Goal: Transaction & Acquisition: Purchase product/service

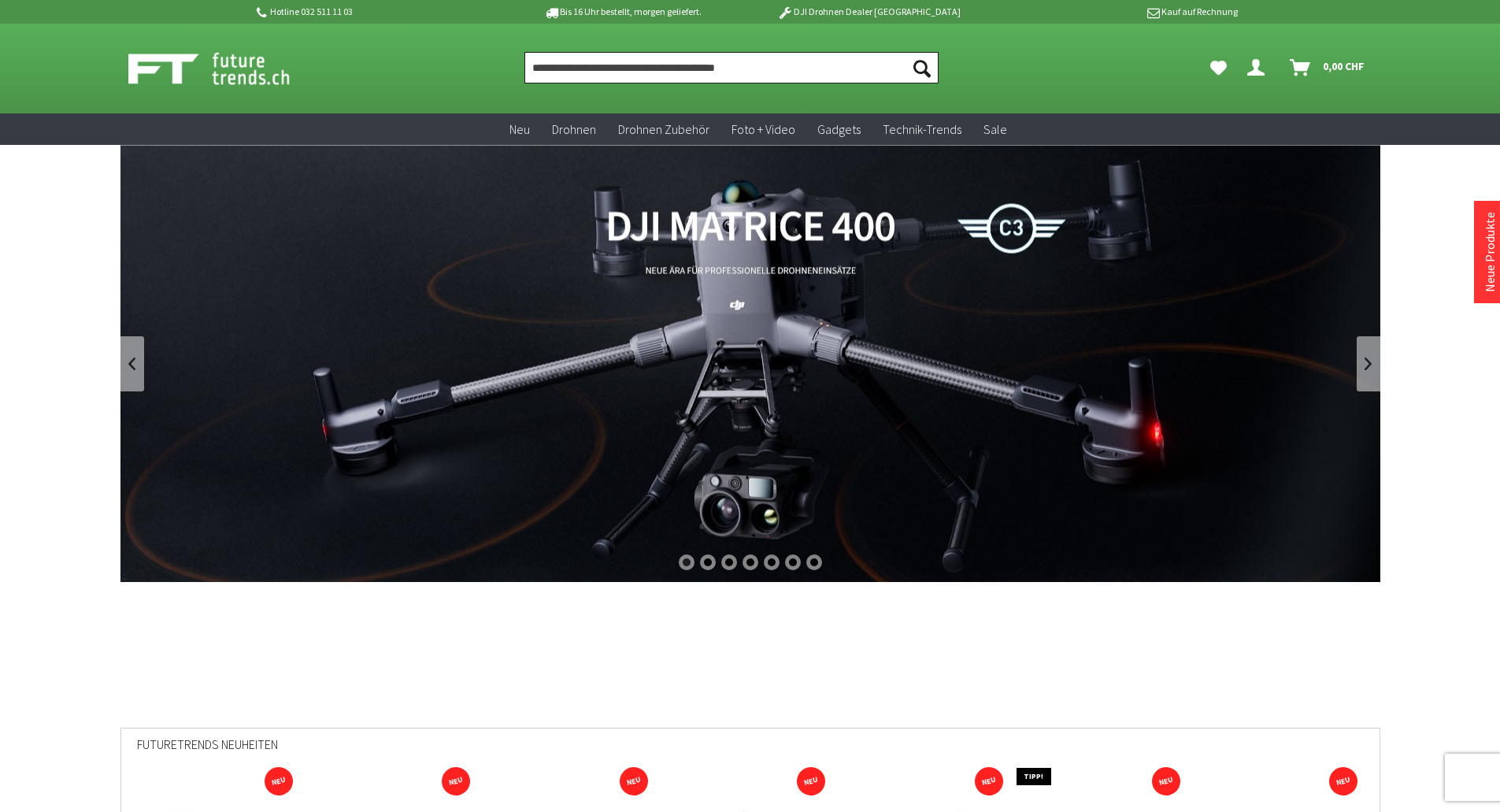
click at [651, 63] on input "Produkt, Marke, Kategorie, EAN, Artikelnummer…" at bounding box center [732, 68] width 414 height 32
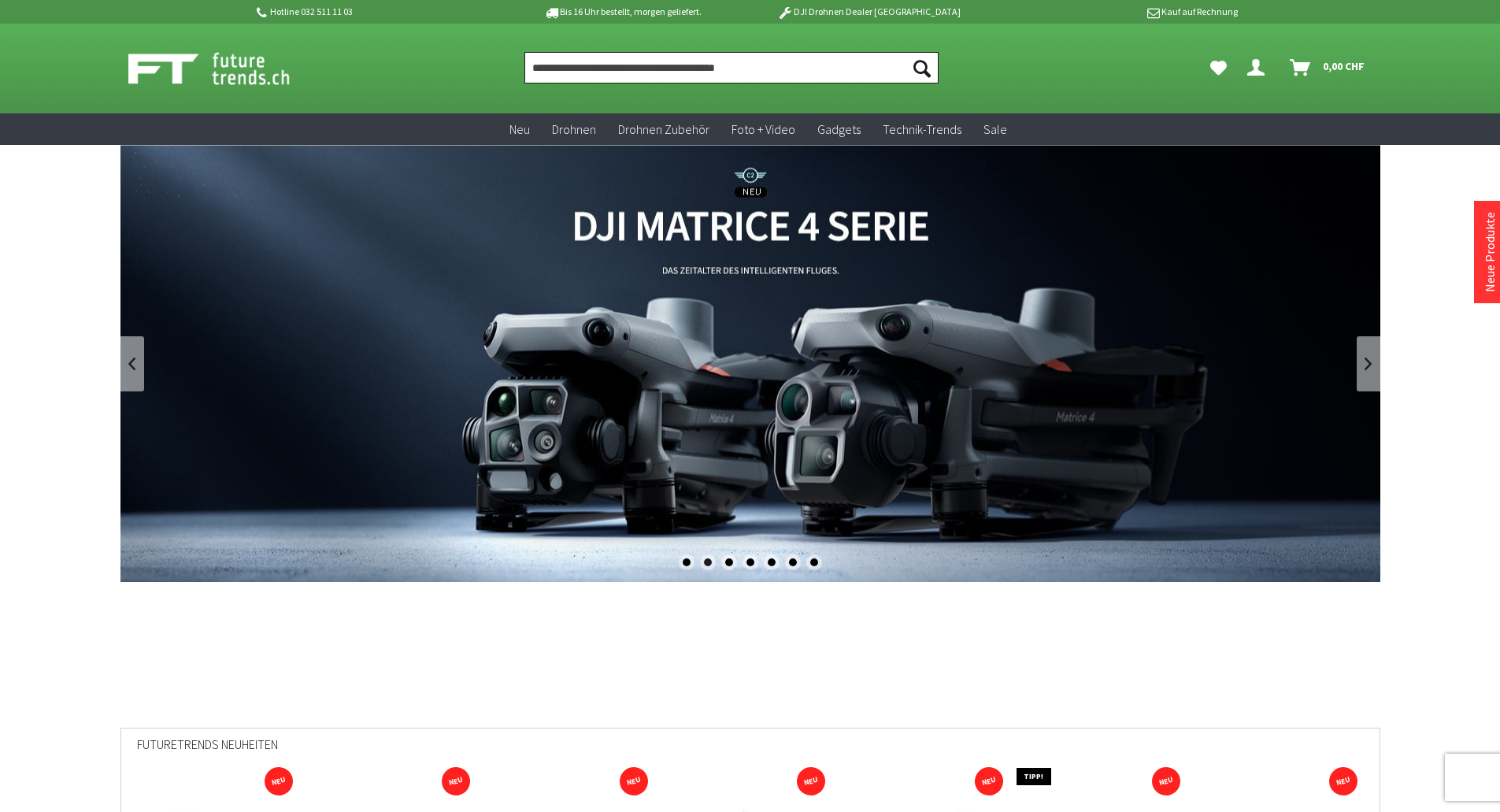
click at [733, 71] on input "Produkt, Marke, Kategorie, EAN, Artikelnummer…" at bounding box center [732, 68] width 414 height 32
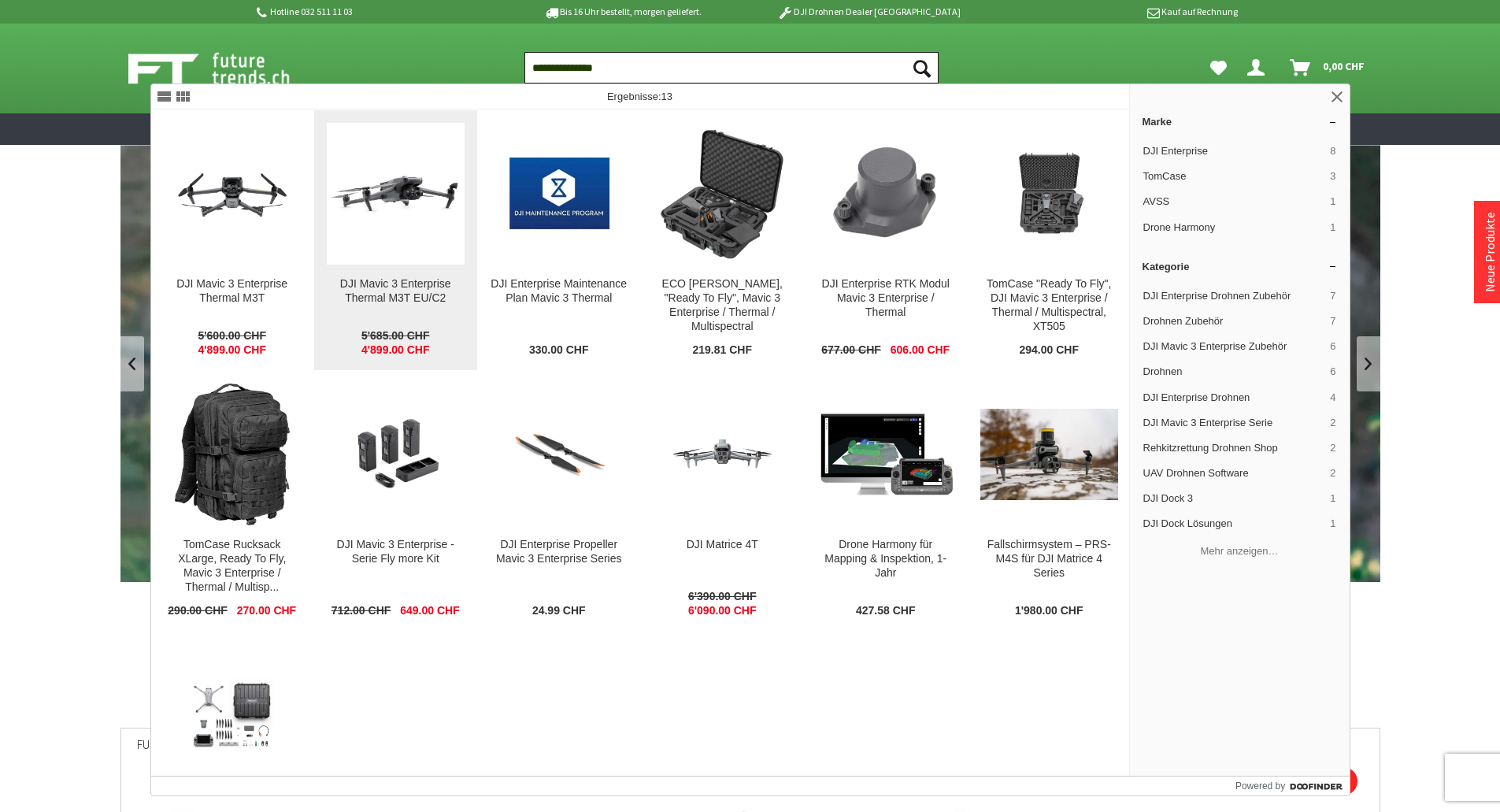
type input "**********"
click at [400, 212] on img at bounding box center [396, 194] width 138 height 86
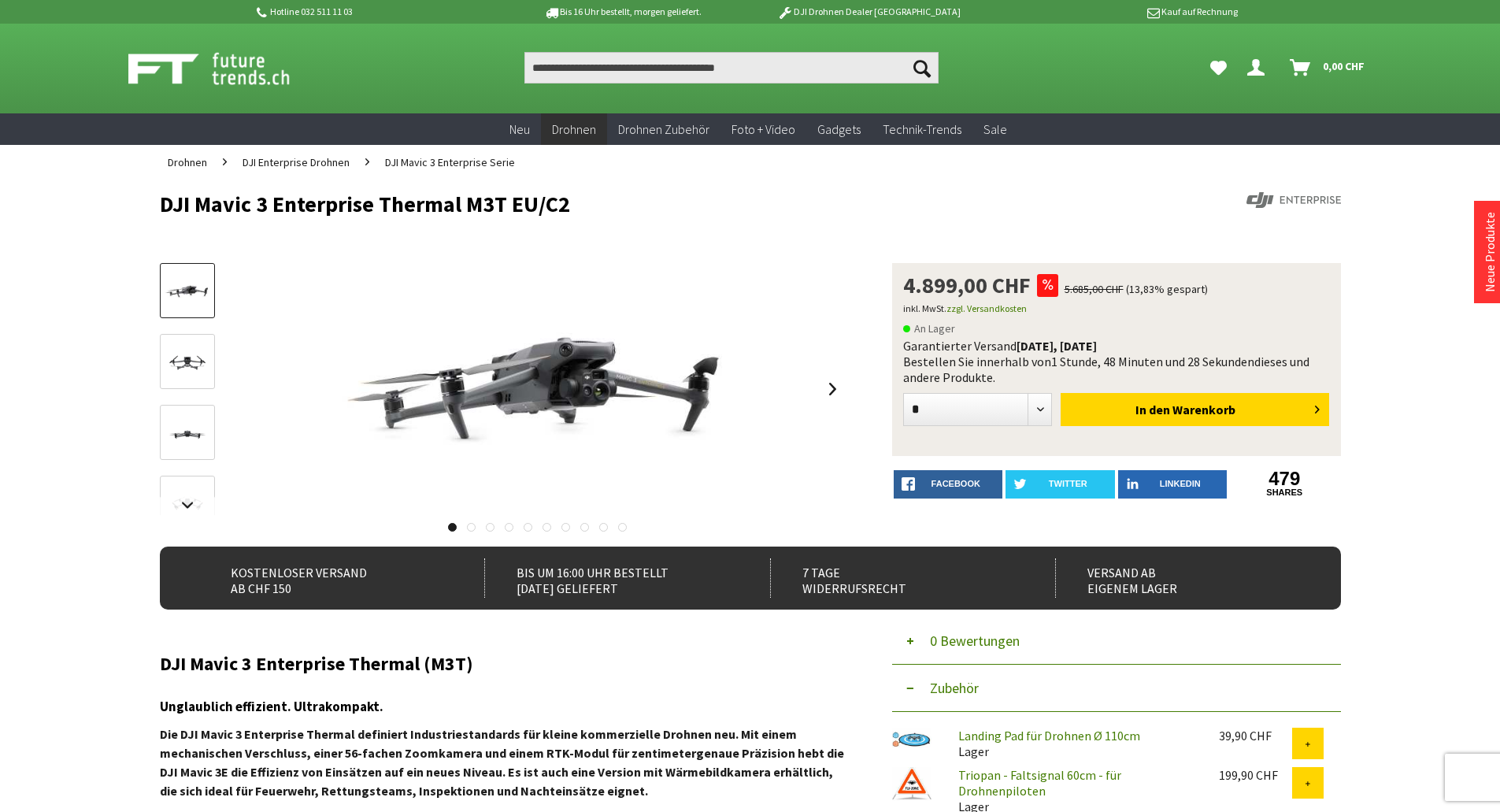
click at [194, 209] on h1 "DJI Mavic 3 Enterprise Thermal M3T EU/C2" at bounding box center [631, 204] width 944 height 24
copy div "DJI Mavic 3 Enterprise Thermal M3T EU/C2"
click at [875, 357] on div "DJI Mavic 3 Enterprise Thermal M3T EU/C2 4.899,00 CHF 5.685,00 CHF (13,83% gesp…" at bounding box center [750, 404] width 1181 height 283
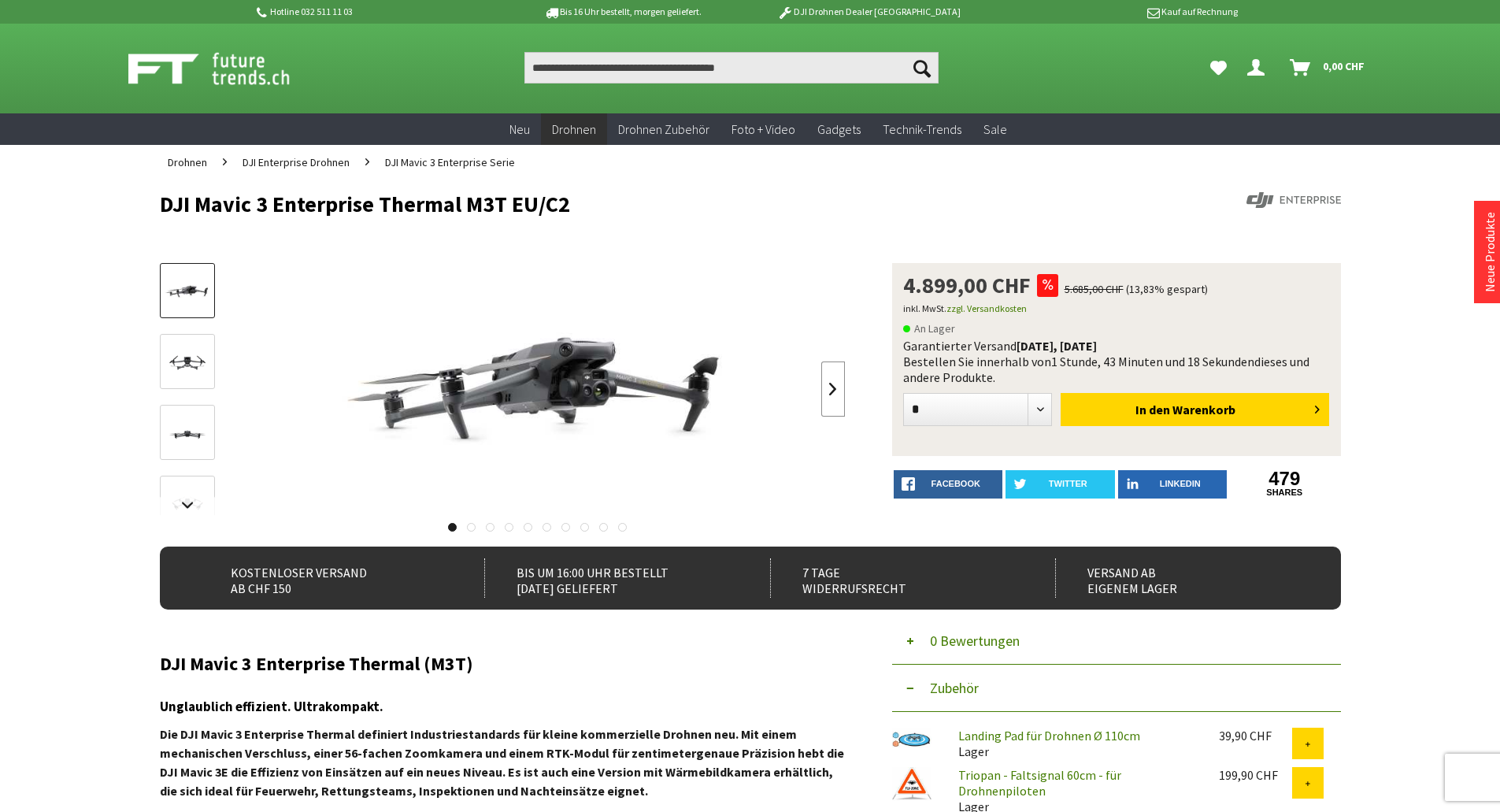
click at [839, 391] on link at bounding box center [832, 389] width 24 height 56
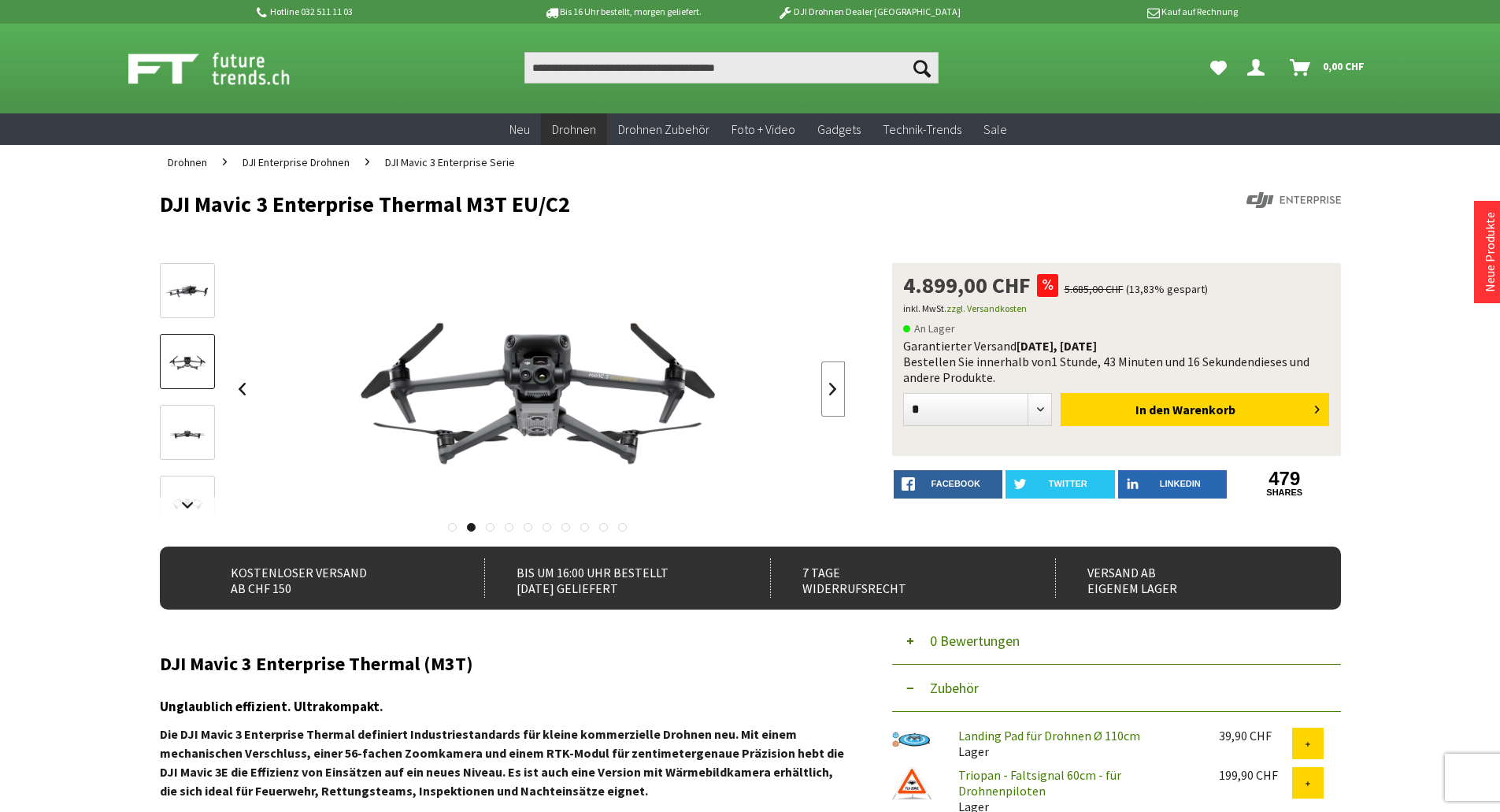
click at [839, 391] on link at bounding box center [832, 389] width 24 height 56
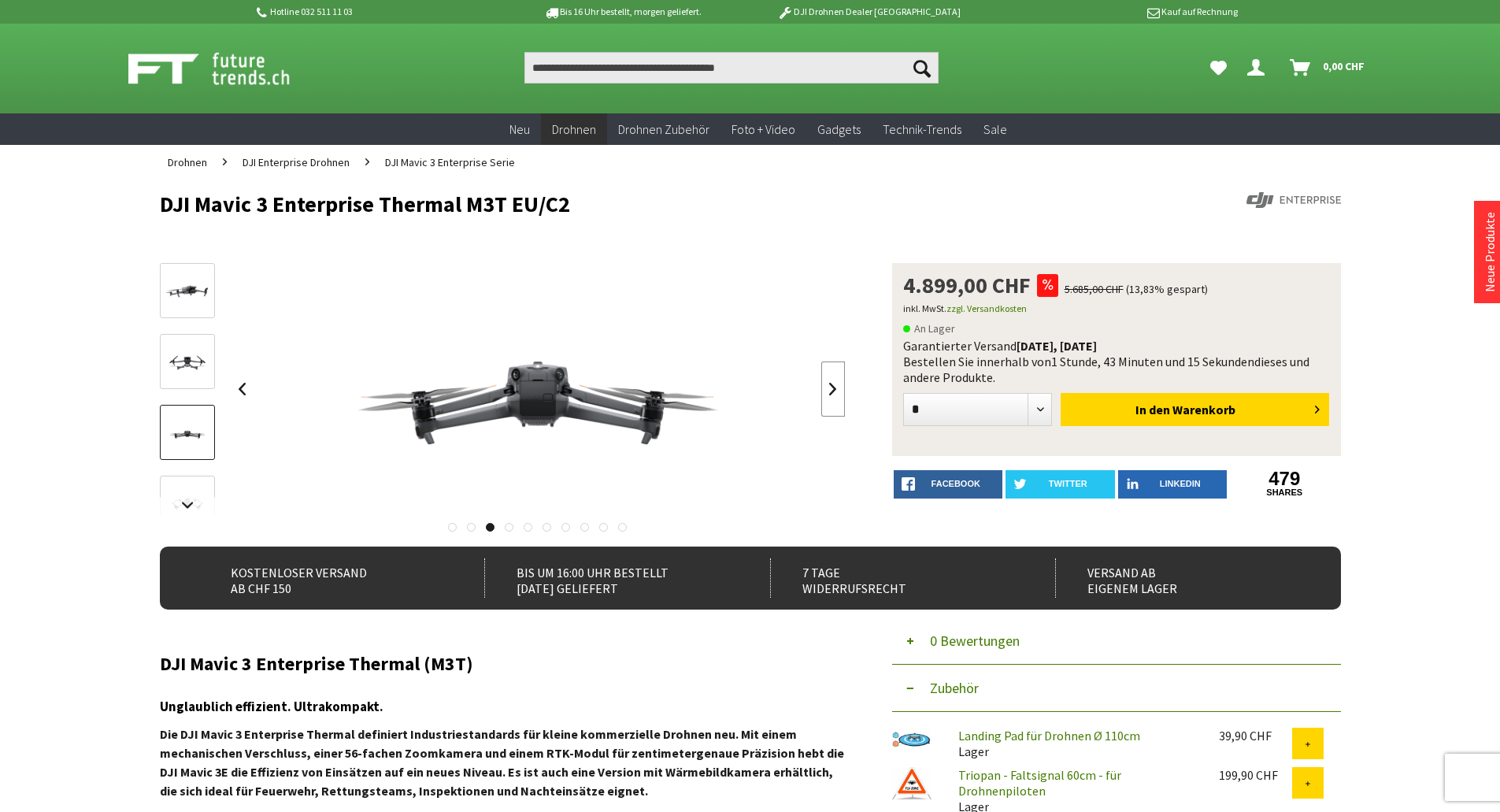
click at [839, 391] on link at bounding box center [832, 389] width 24 height 56
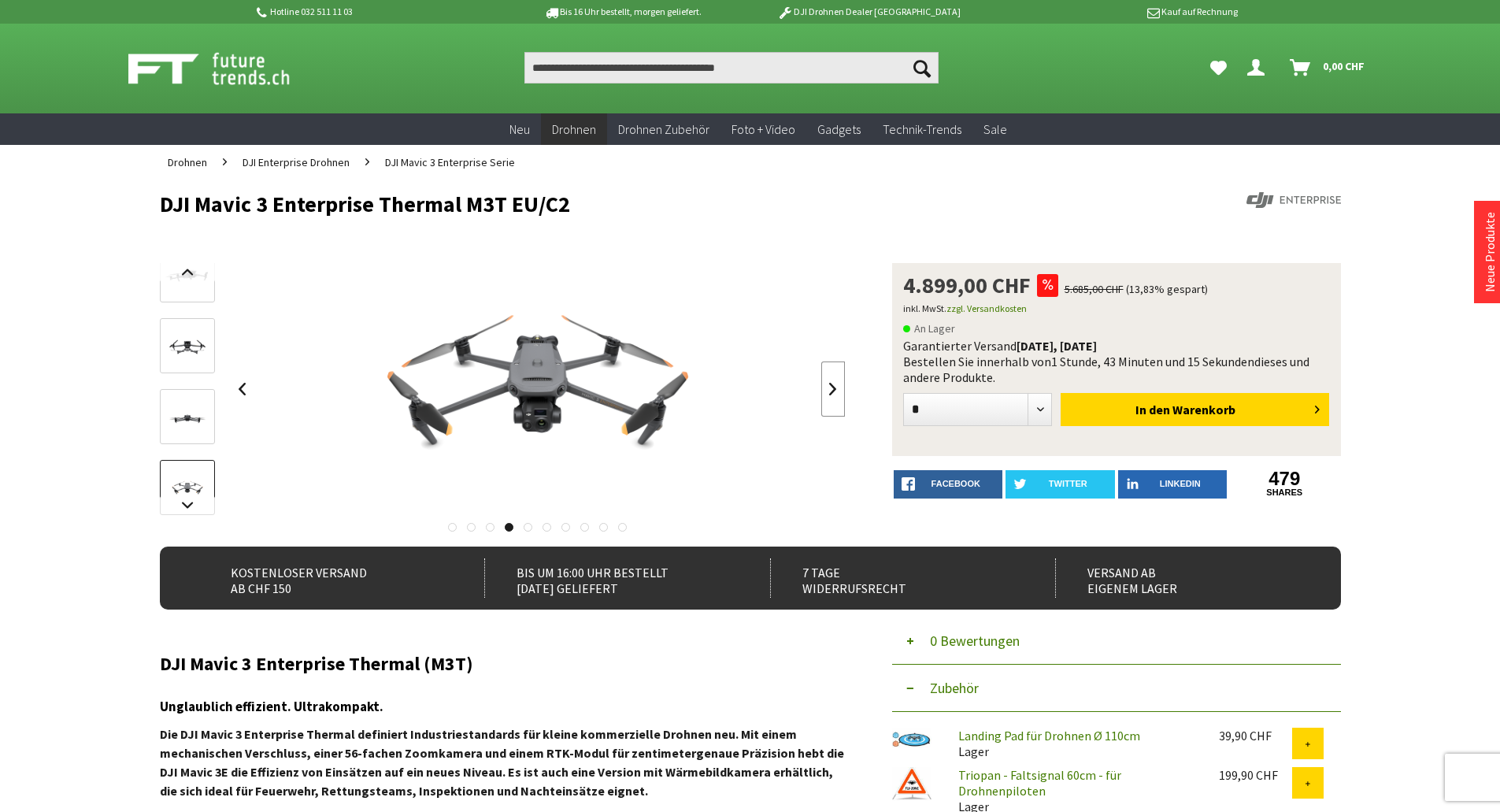
click at [839, 391] on link at bounding box center [832, 389] width 24 height 56
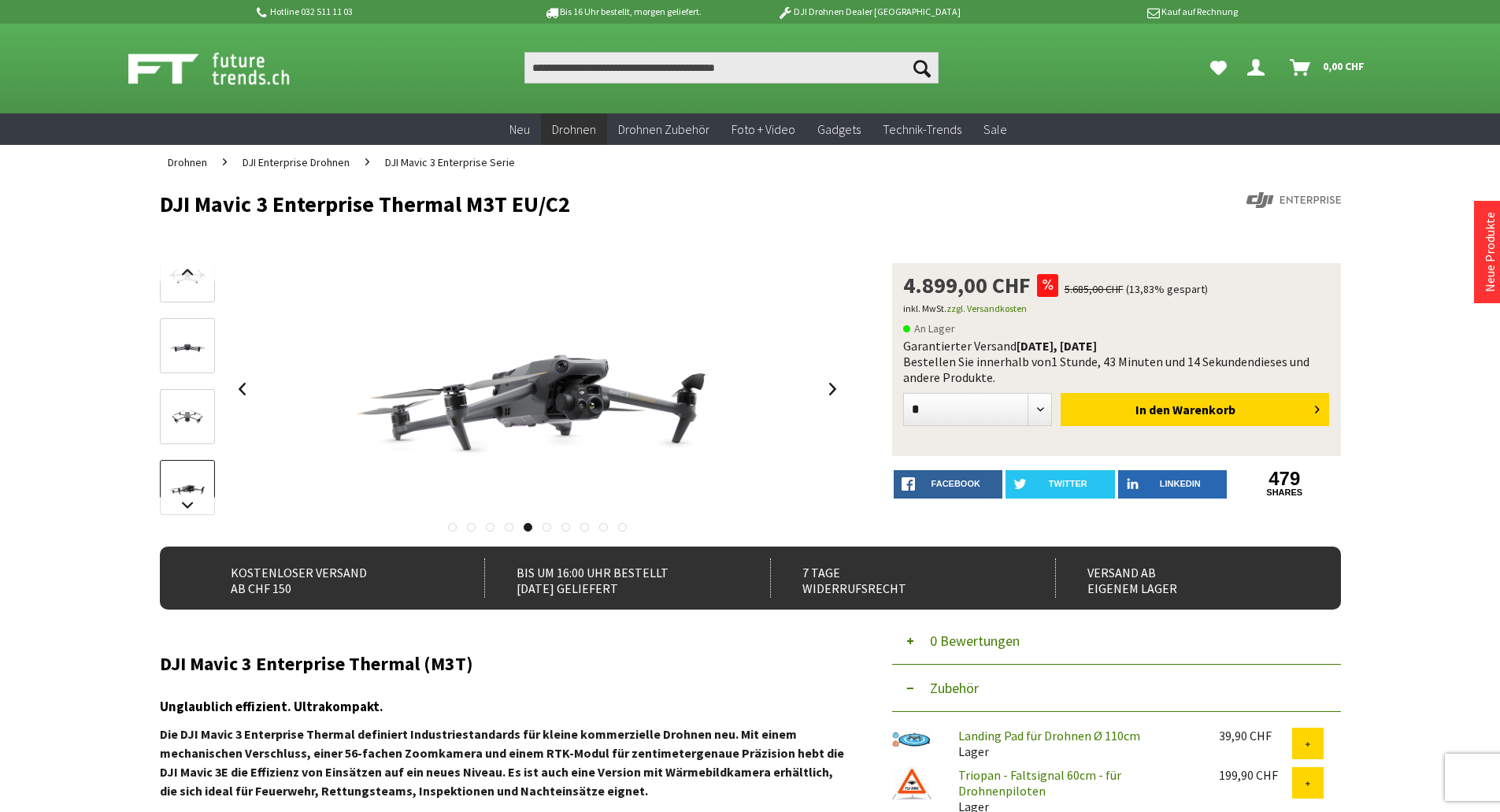
click at [847, 392] on div "DJI Mavic 3 Enterprise Thermal M3T EU/C2 4.899,00 CHF 5.685,00 CHF (13,83% gesp…" at bounding box center [750, 404] width 1181 height 283
click at [842, 393] on link at bounding box center [832, 389] width 24 height 56
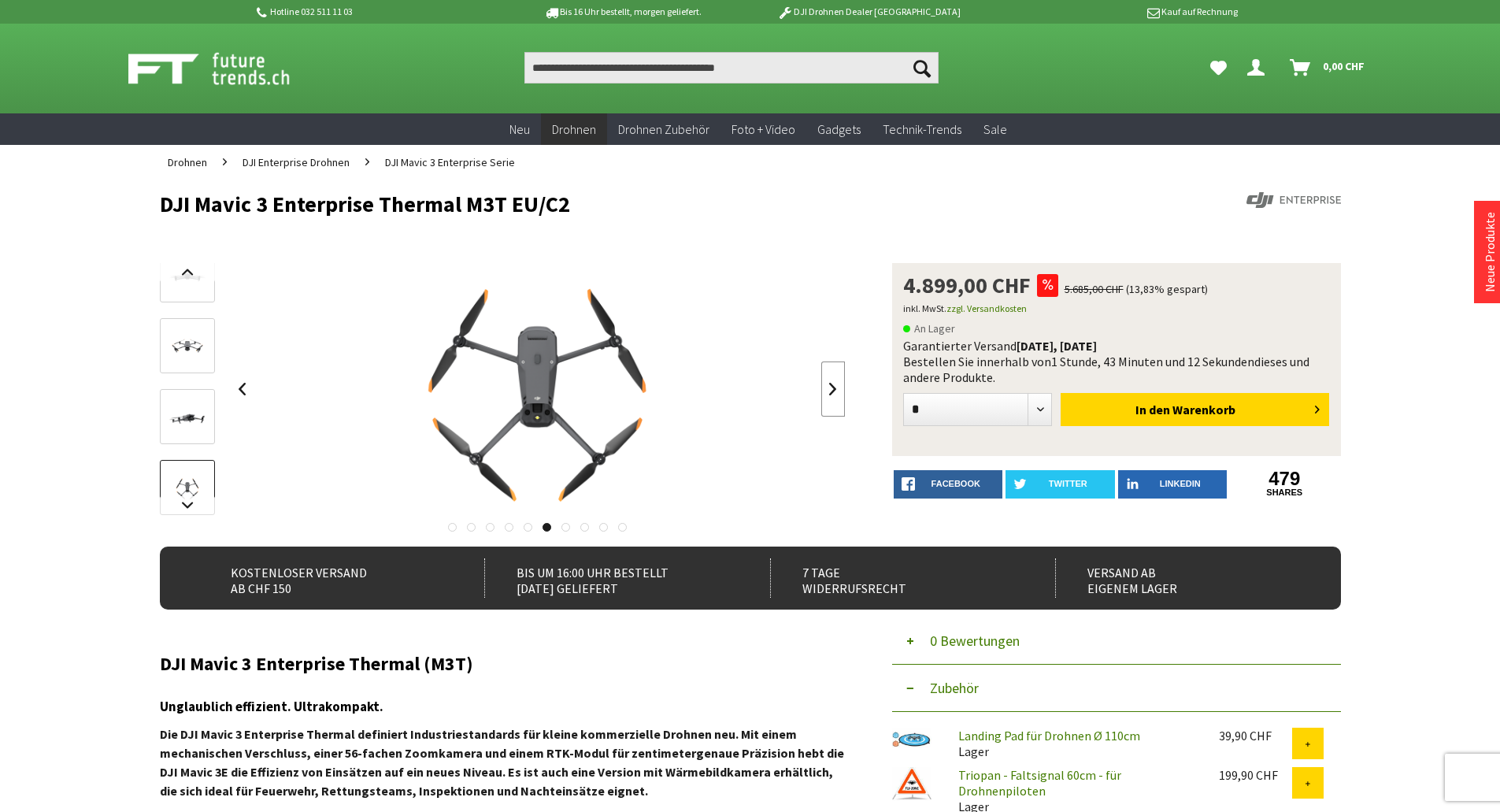
click at [842, 393] on link at bounding box center [832, 389] width 24 height 56
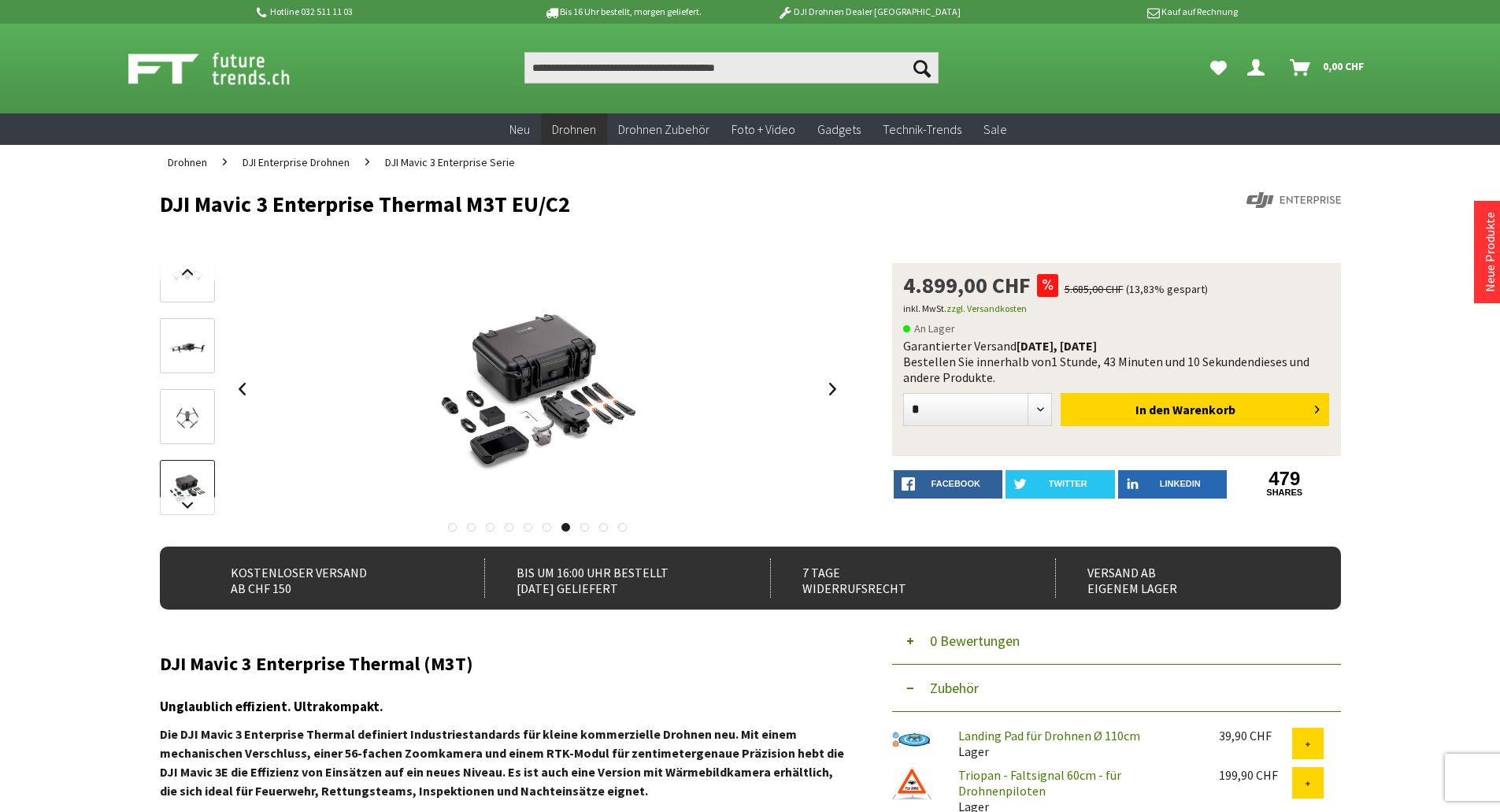
click at [864, 393] on div "DJI Mavic 3 Enterprise Thermal M3T EU/C2 4.899,00 CHF 5.685,00 CHF (13,83% gesp…" at bounding box center [750, 404] width 1181 height 283
click at [834, 395] on link at bounding box center [832, 389] width 24 height 56
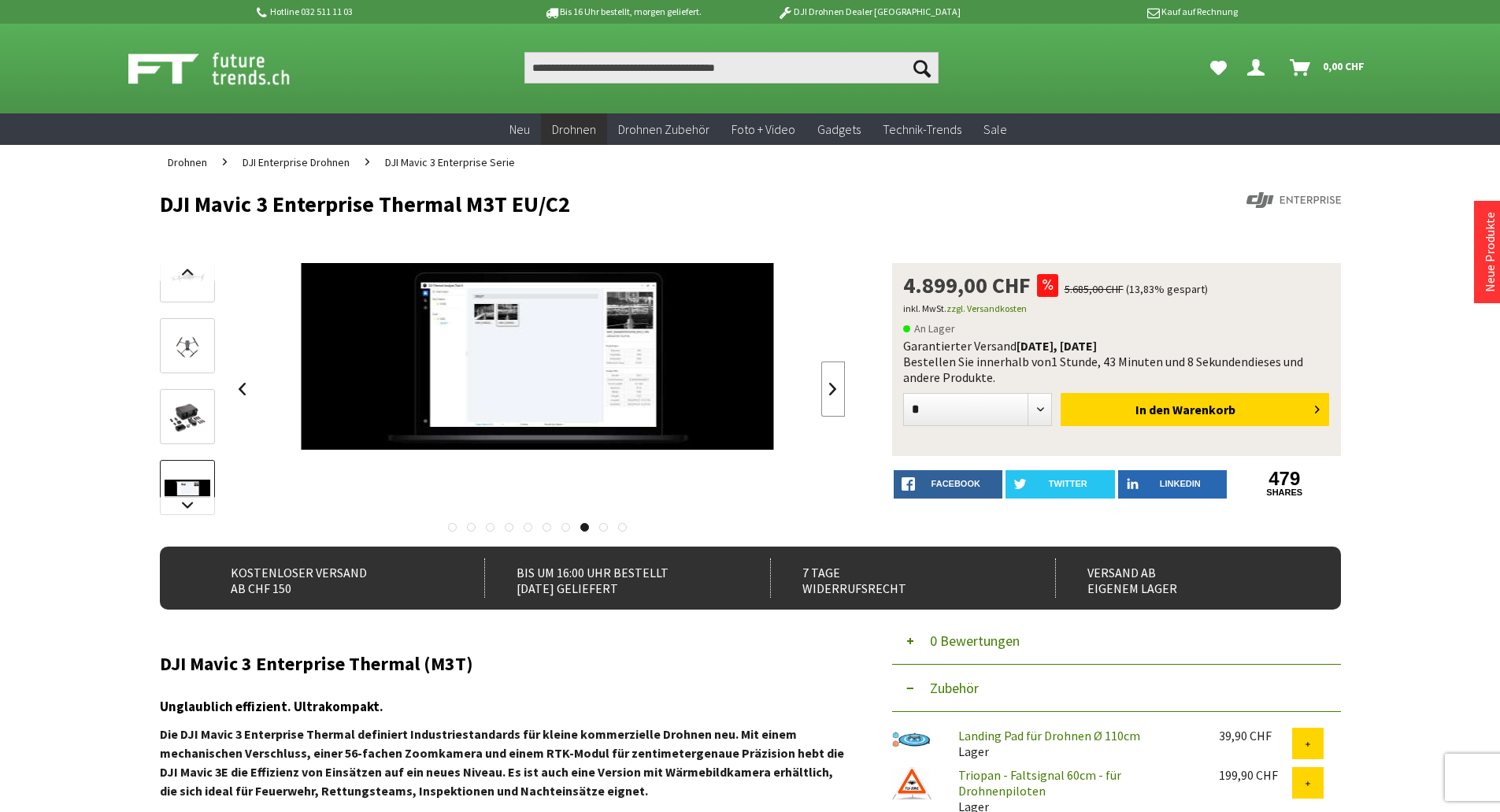
click at [834, 395] on link at bounding box center [832, 389] width 24 height 56
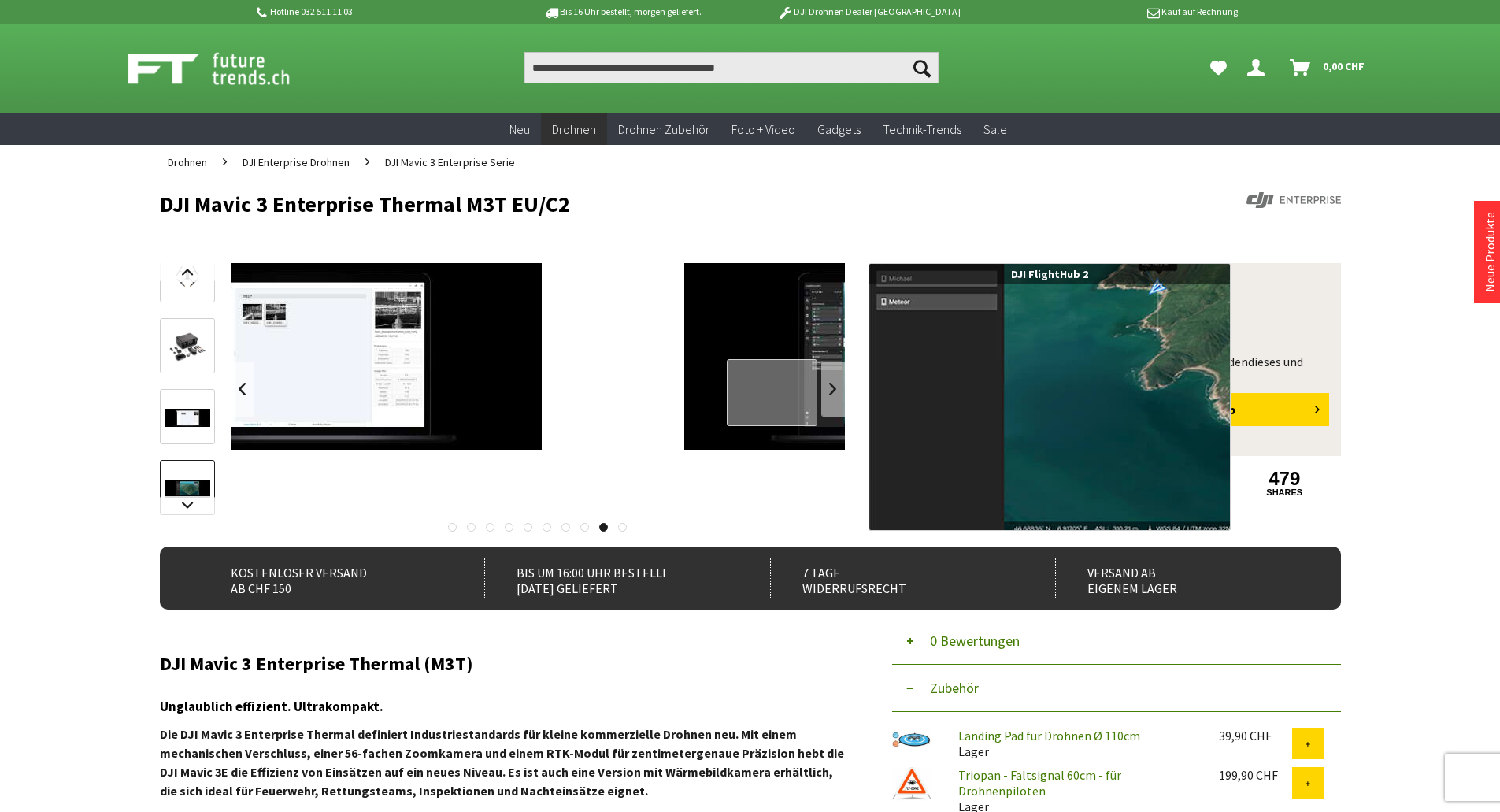
drag, startPoint x: 389, startPoint y: 374, endPoint x: 778, endPoint y: 388, distance: 389.3
click at [778, 388] on div at bounding box center [772, 392] width 91 height 67
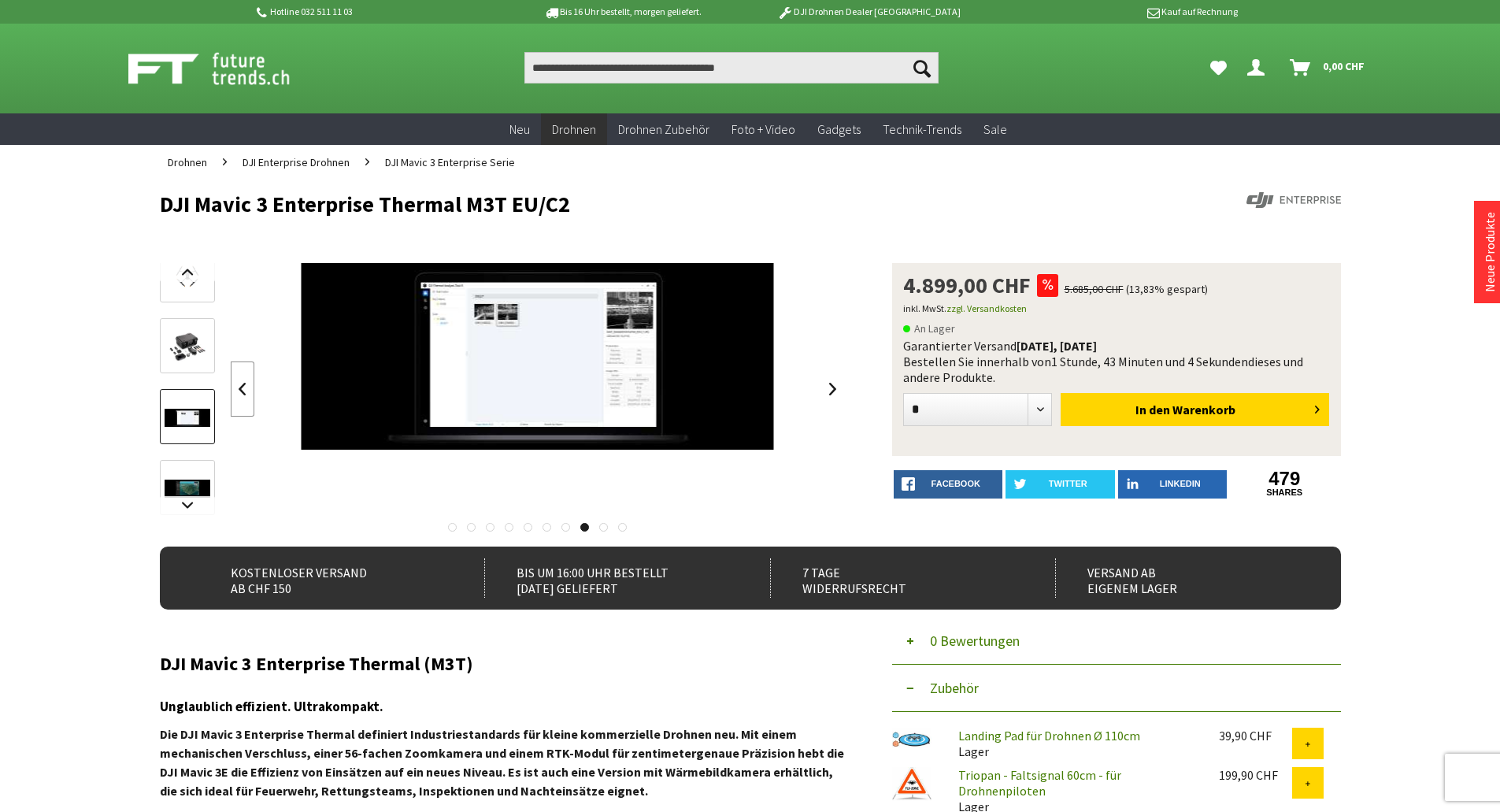
click at [243, 399] on link at bounding box center [243, 389] width 24 height 56
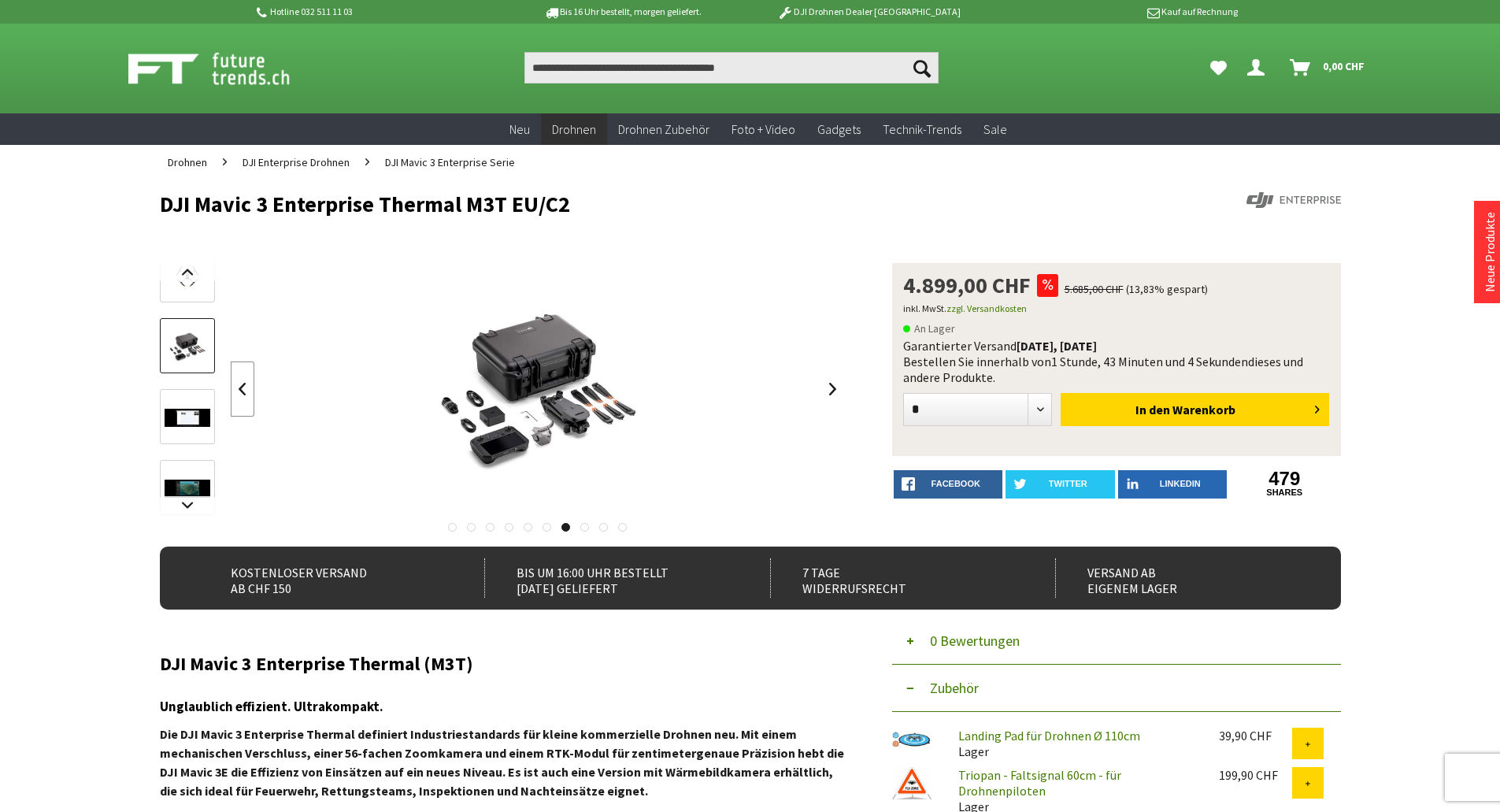
click at [243, 399] on link at bounding box center [243, 389] width 24 height 56
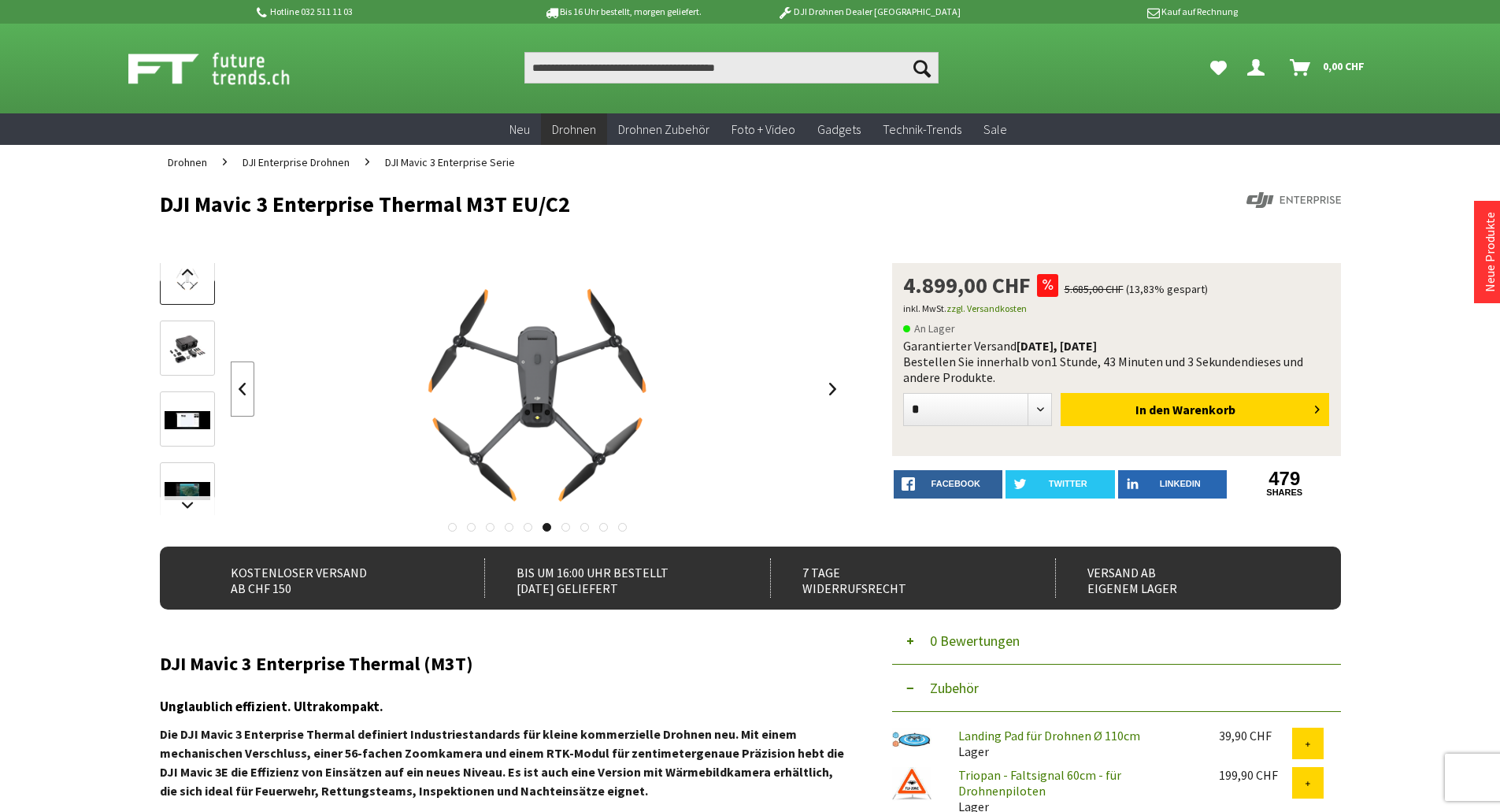
click at [243, 399] on link at bounding box center [243, 389] width 24 height 56
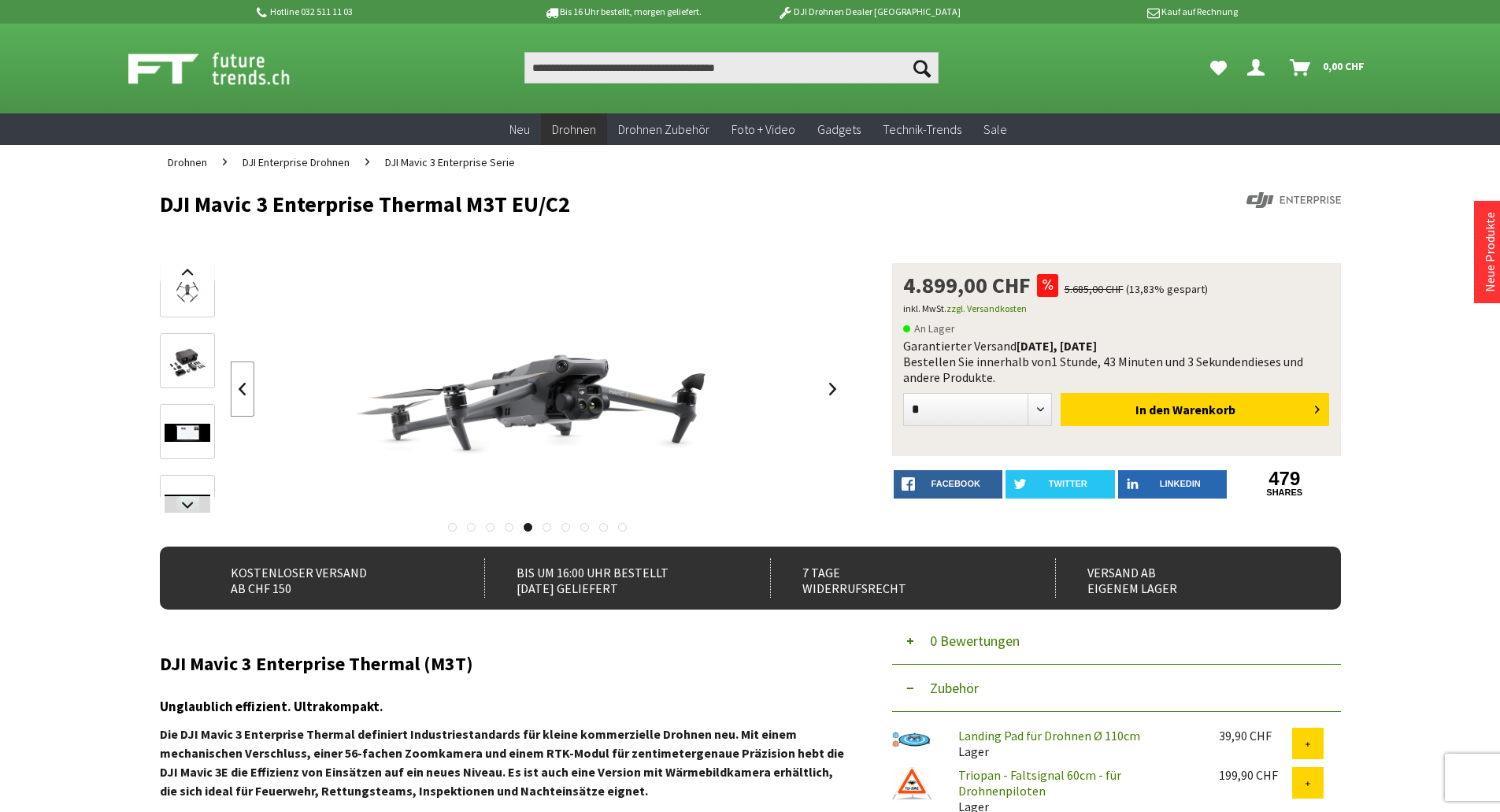
click at [243, 399] on link at bounding box center [243, 389] width 24 height 56
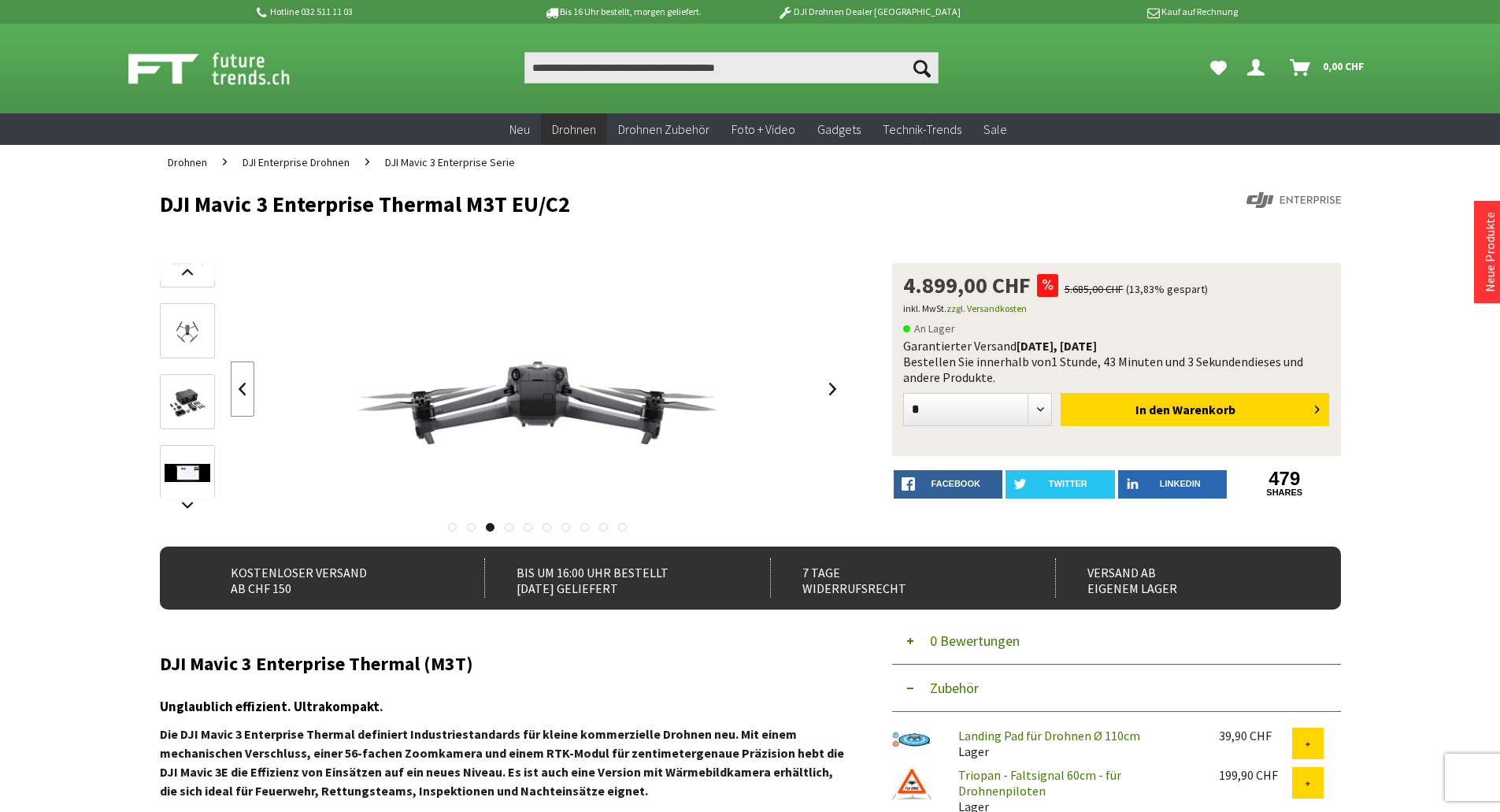
click at [243, 399] on link at bounding box center [243, 389] width 24 height 56
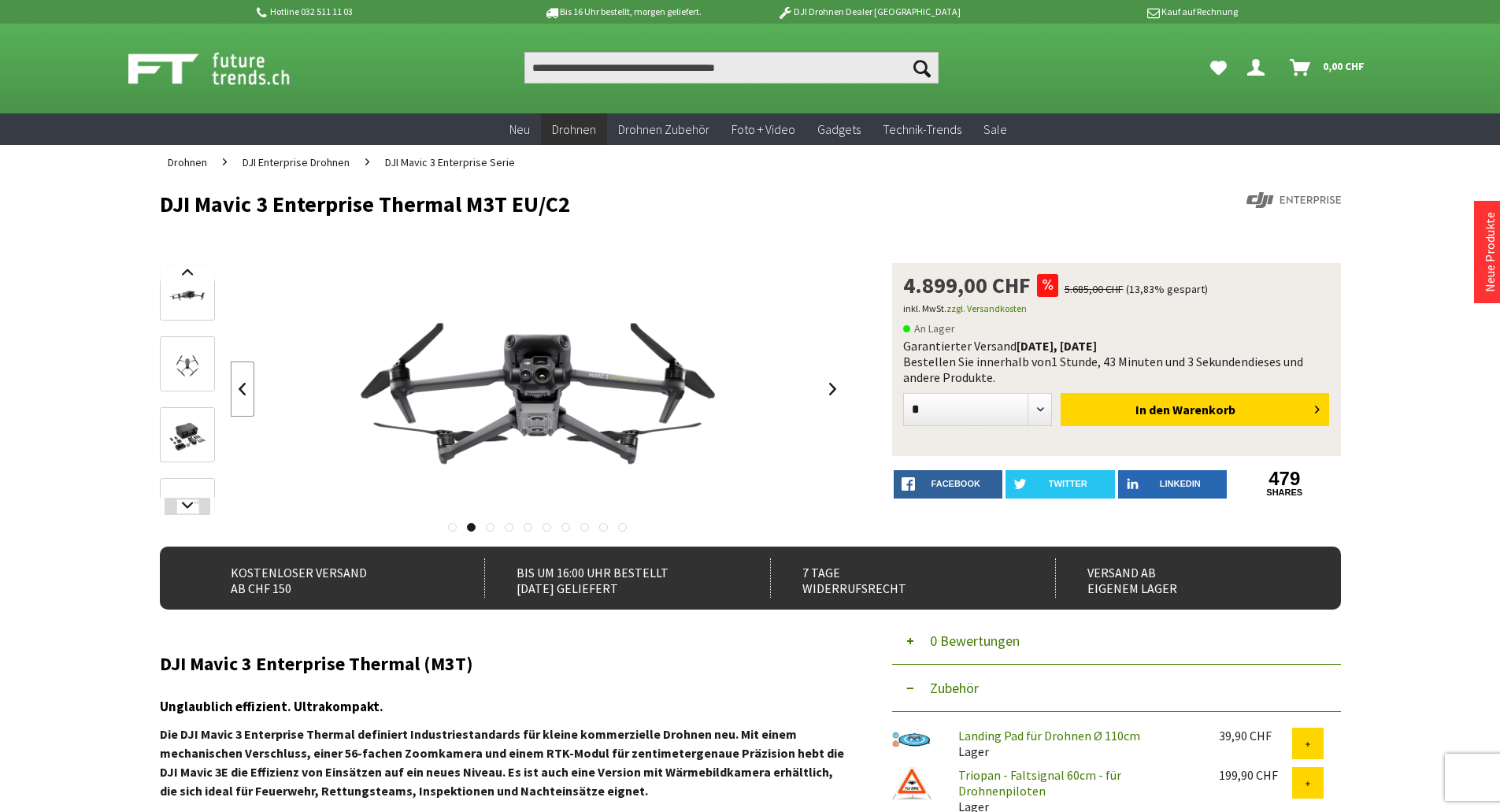
click at [243, 399] on link at bounding box center [243, 389] width 24 height 56
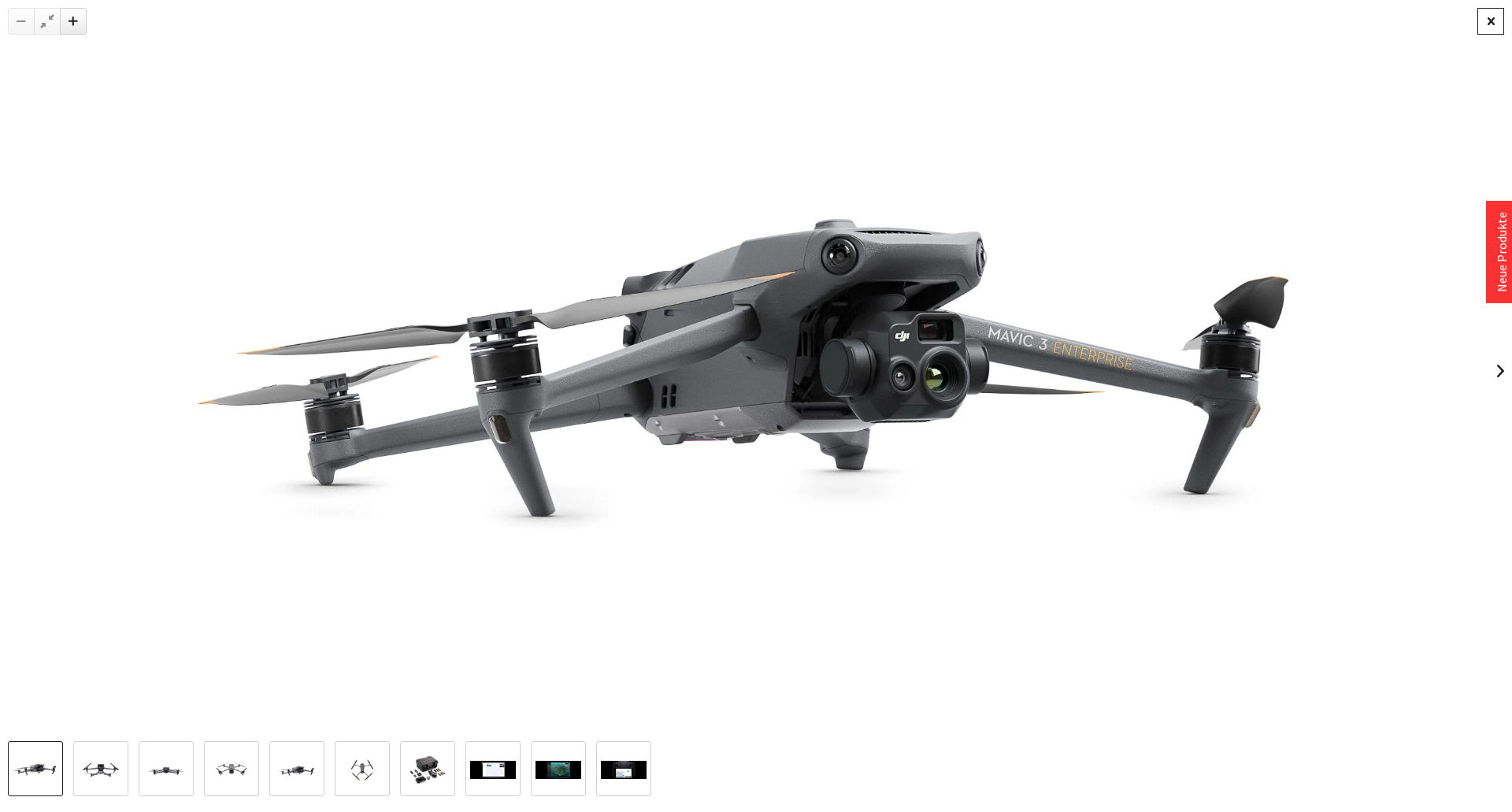
click at [1486, 32] on div at bounding box center [1491, 21] width 26 height 26
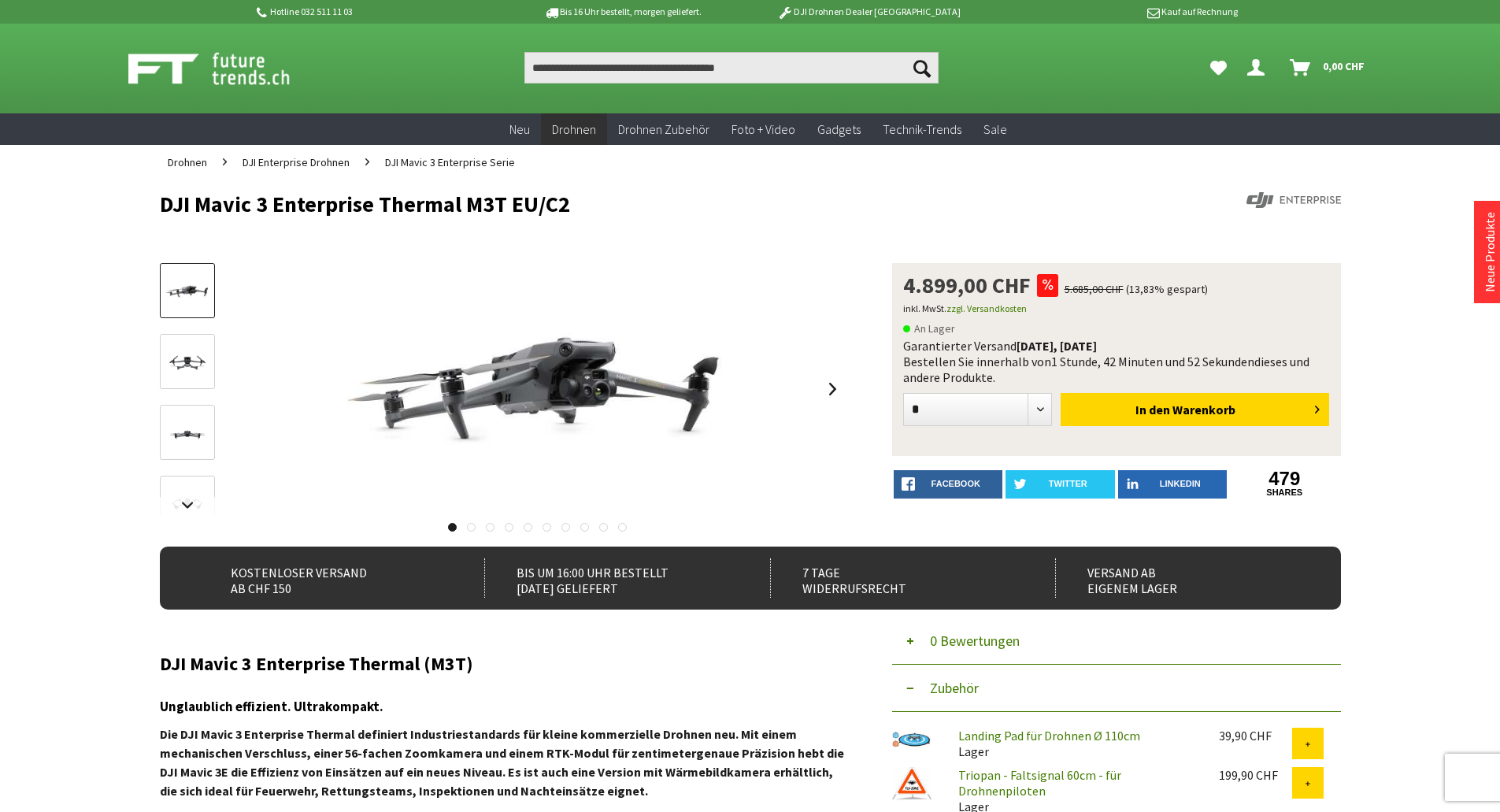
drag, startPoint x: 911, startPoint y: 283, endPoint x: 1004, endPoint y: 290, distance: 93.3
click at [1004, 290] on span "4.899,00 CHF" at bounding box center [966, 285] width 128 height 22
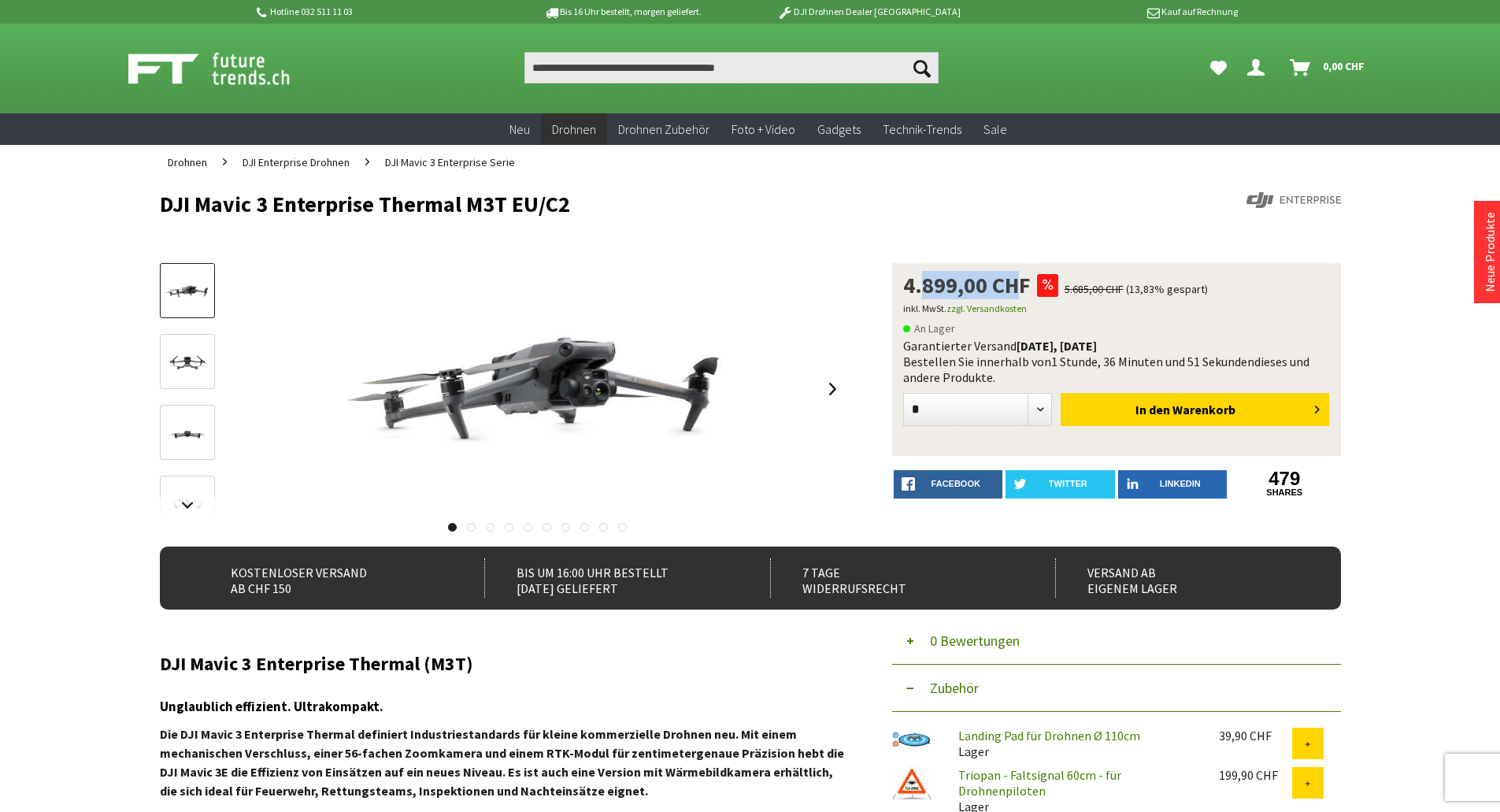
click at [984, 287] on span "4.899,00 CHF" at bounding box center [966, 285] width 128 height 22
drag, startPoint x: 901, startPoint y: 293, endPoint x: 995, endPoint y: 281, distance: 94.8
click at [995, 281] on div "4.899,00 CHF 5.685,00 CHF (13,83% gespart) inkl. MwSt. zzgl. Versandkosten An L…" at bounding box center [1116, 359] width 449 height 193
click at [914, 233] on div at bounding box center [631, 227] width 944 height 16
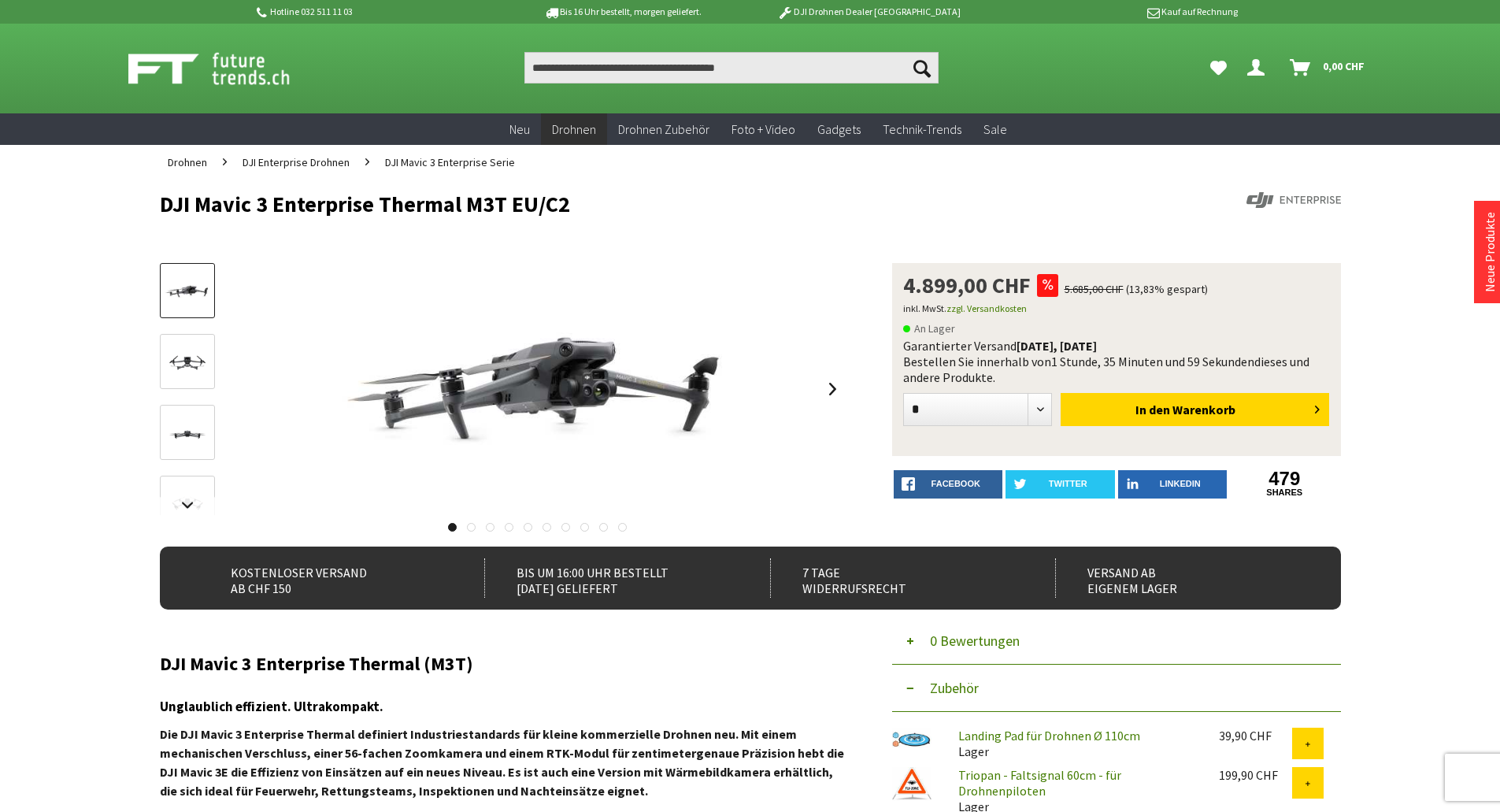
click at [892, 298] on div "4.899,00 CHF 5.685,00 CHF (13,83% gespart) inkl. MwSt. zzgl. Versandkosten An L…" at bounding box center [1116, 359] width 449 height 193
